Goal: Task Accomplishment & Management: Manage account settings

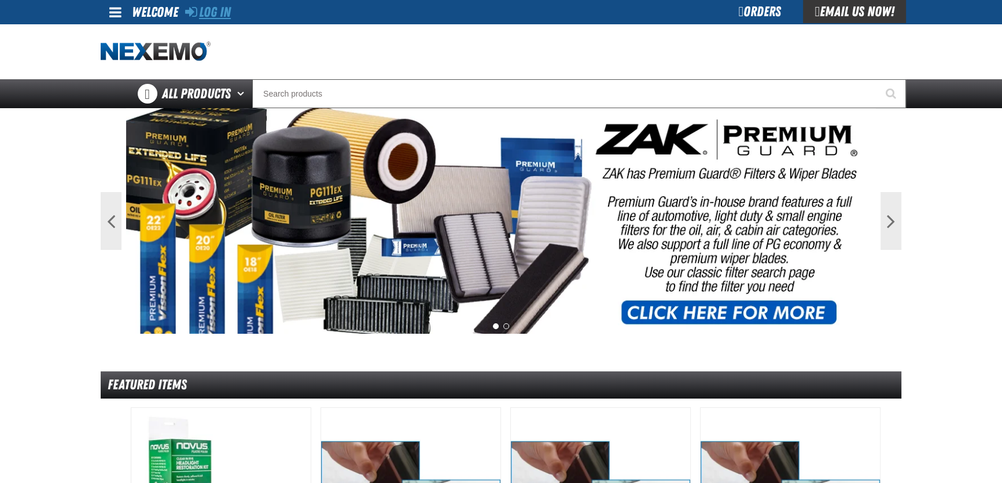
click at [212, 9] on link "Log In" at bounding box center [208, 12] width 46 height 16
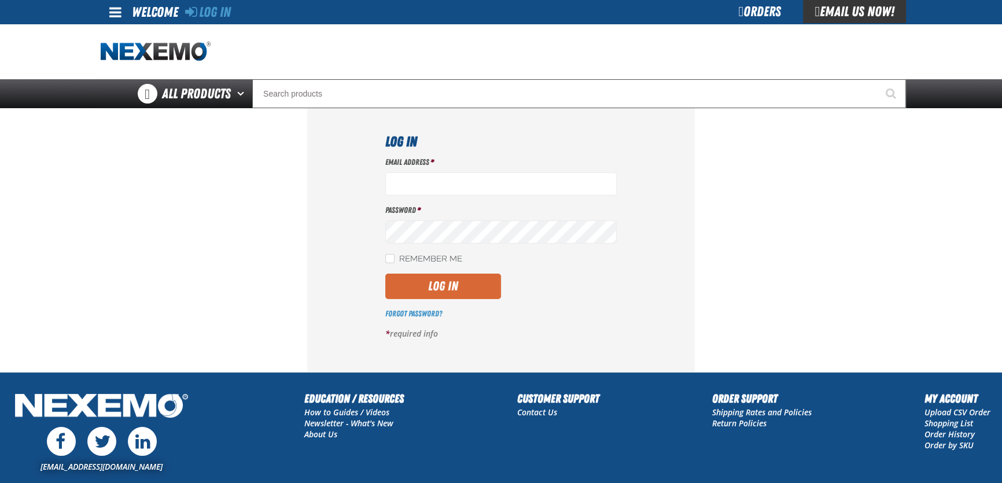
type input "[EMAIL_ADDRESS][DOMAIN_NAME]"
click at [481, 284] on button "Log In" at bounding box center [443, 286] width 116 height 25
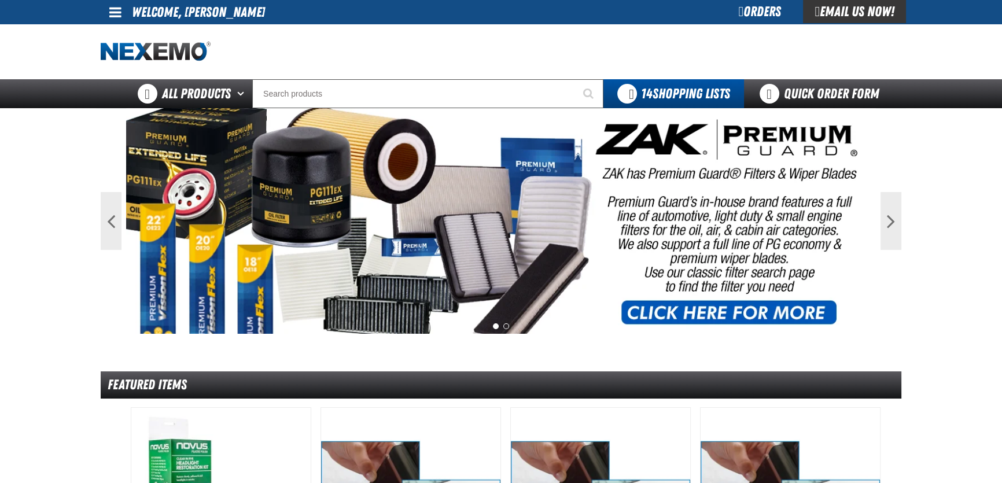
click at [114, 6] on span at bounding box center [115, 12] width 12 height 14
click at [134, 36] on link "My Account My Account" at bounding box center [131, 34] width 51 height 11
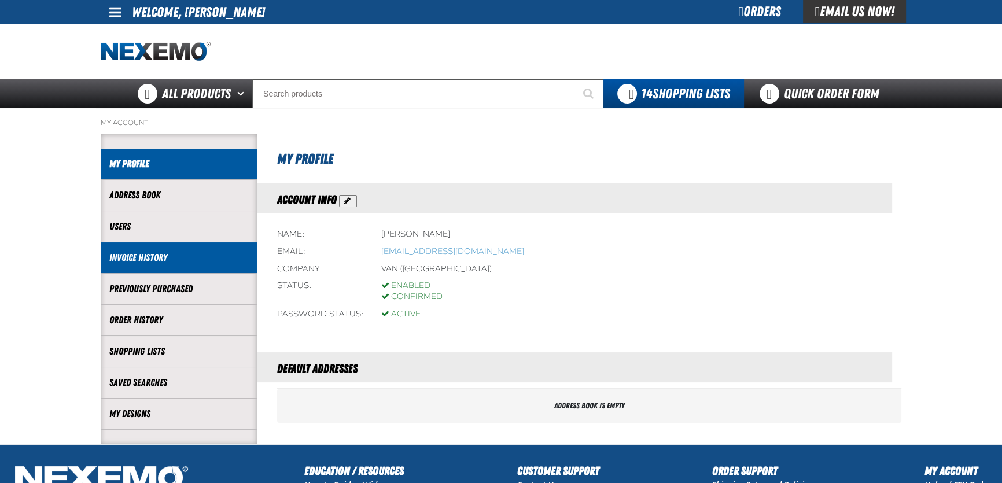
click at [151, 263] on link "Invoice History" at bounding box center [178, 257] width 139 height 13
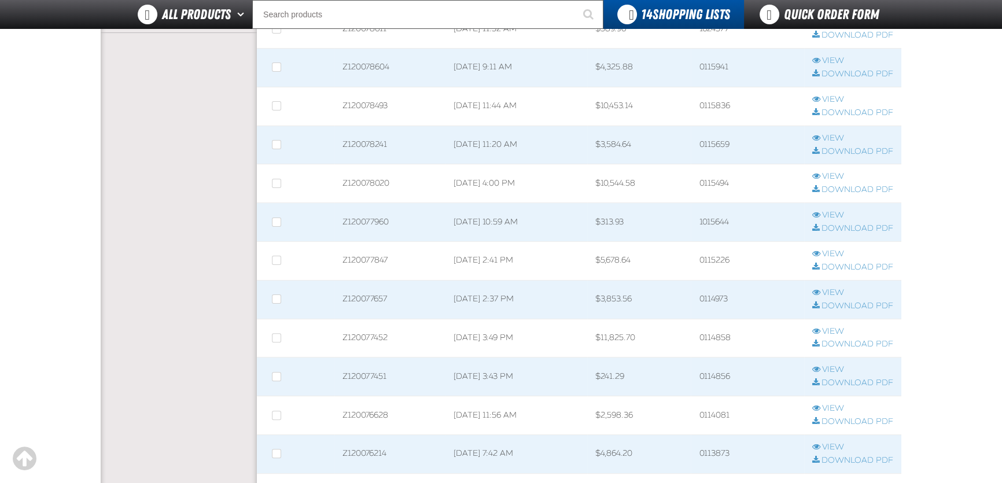
scroll to position [315, 0]
